Goal: Information Seeking & Learning: Learn about a topic

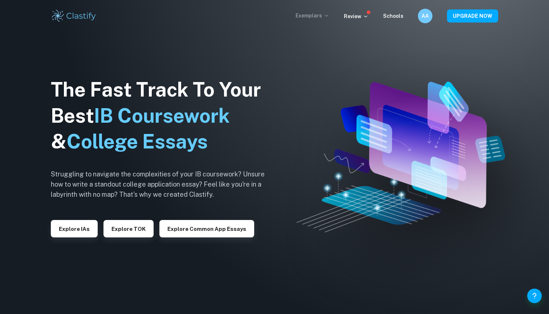
click at [323, 16] on p "Exemplars" at bounding box center [313, 16] width 34 height 8
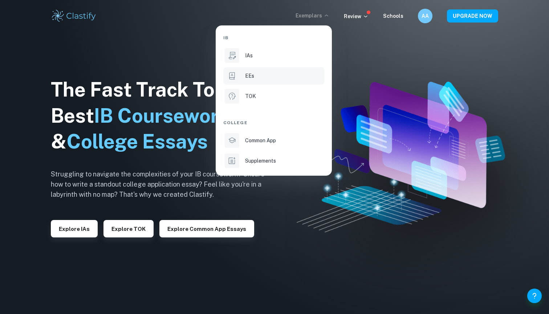
click at [254, 78] on p "EEs" at bounding box center [249, 76] width 9 height 8
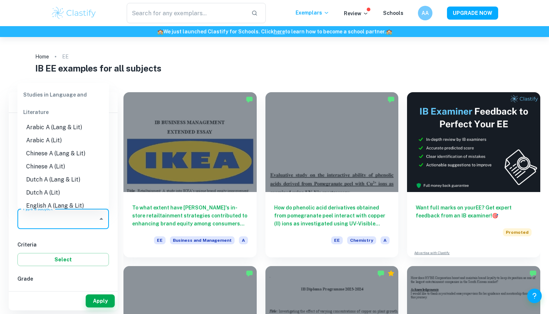
click at [62, 221] on input "Type a subject" at bounding box center [58, 219] width 74 height 14
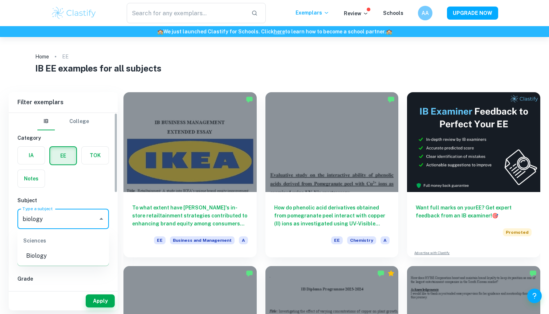
click at [47, 256] on li "Biology" at bounding box center [63, 256] width 92 height 13
type input "Biology"
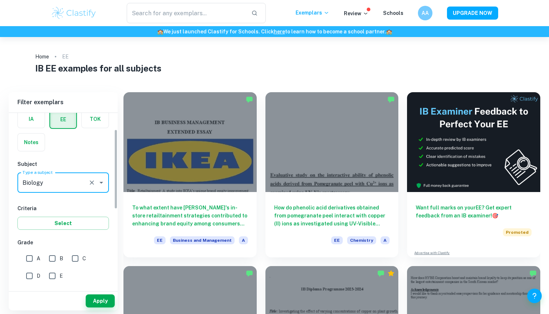
scroll to position [54, 0]
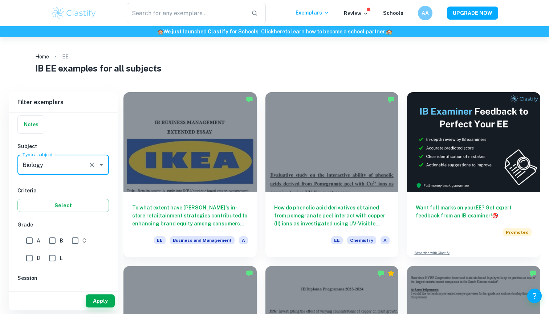
click at [29, 242] on input "A" at bounding box center [29, 241] width 15 height 15
checkbox input "true"
click at [54, 241] on input "B" at bounding box center [52, 241] width 15 height 15
checkbox input "true"
click at [98, 301] on button "Apply" at bounding box center [100, 301] width 29 height 13
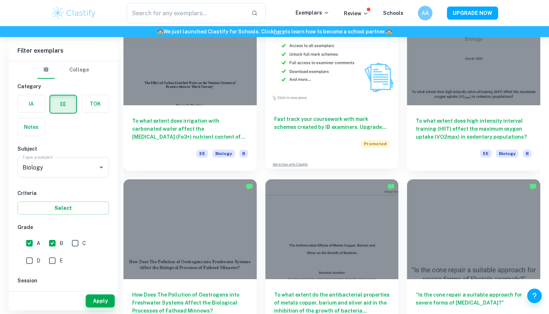
scroll to position [1318, 0]
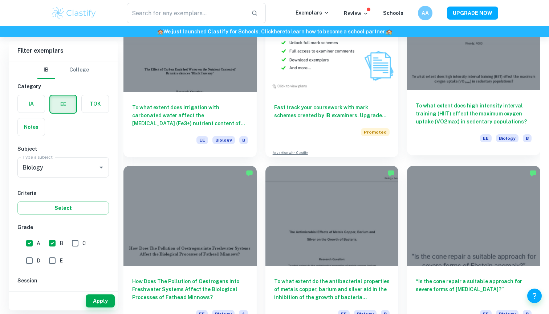
click at [473, 96] on div "To what extent does high intensity interval training (HIIT) effect the maximum …" at bounding box center [473, 122] width 133 height 65
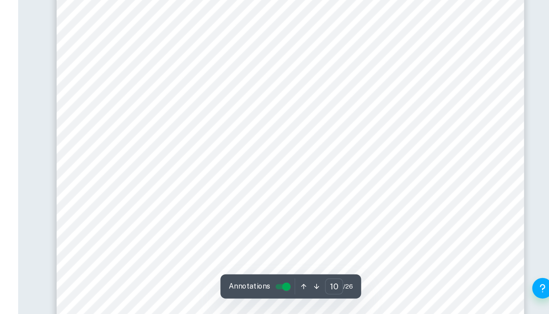
scroll to position [4373, 0]
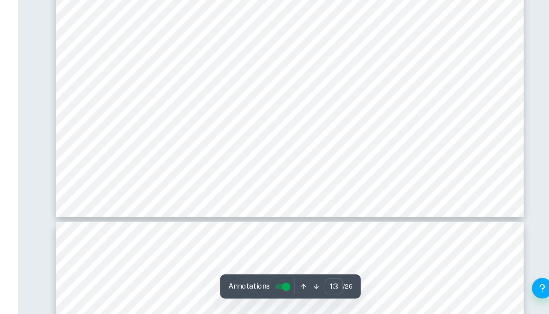
type input "14"
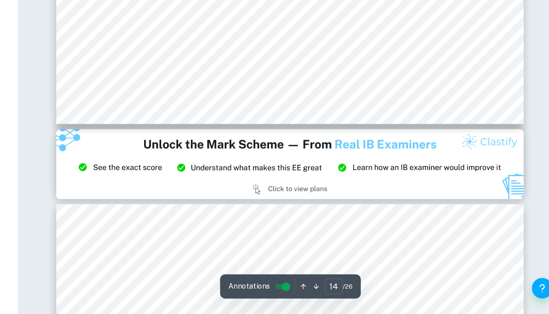
scroll to position [6599, 0]
